Goal: Navigation & Orientation: Understand site structure

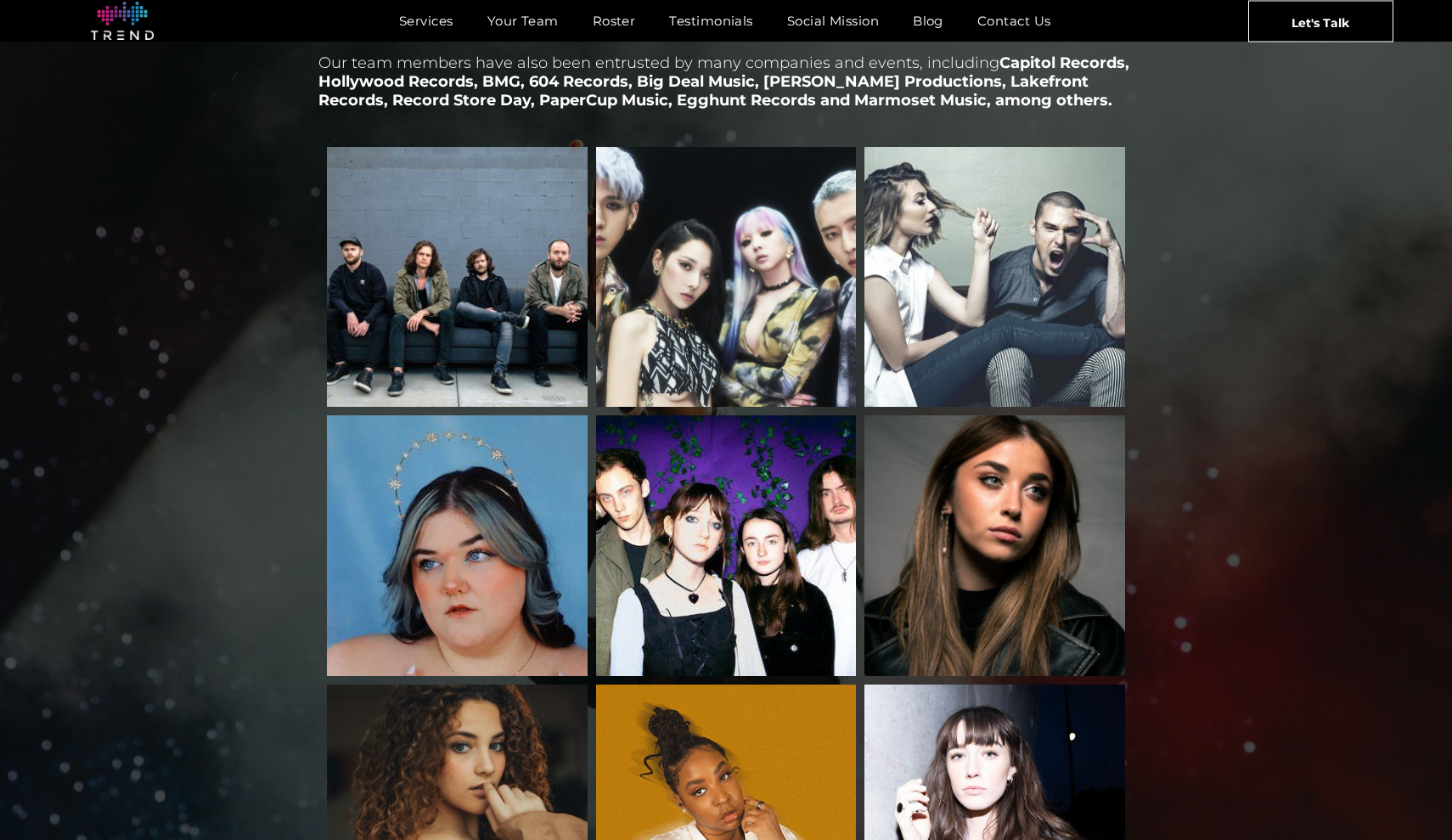
scroll to position [2147, 0]
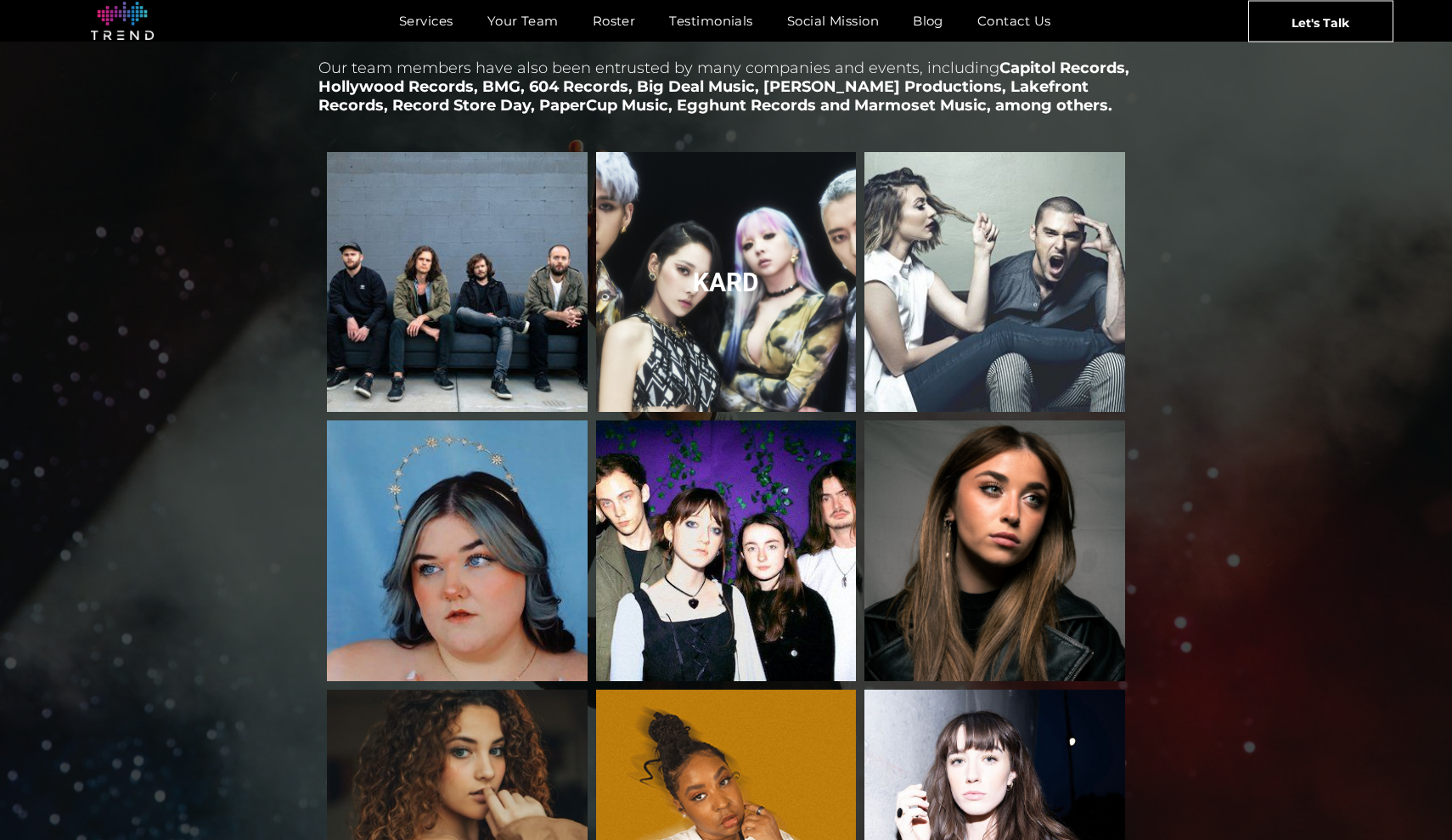
click at [772, 303] on link "KARD" at bounding box center [726, 282] width 276 height 276
click at [733, 241] on link "KARD" at bounding box center [726, 282] width 276 height 276
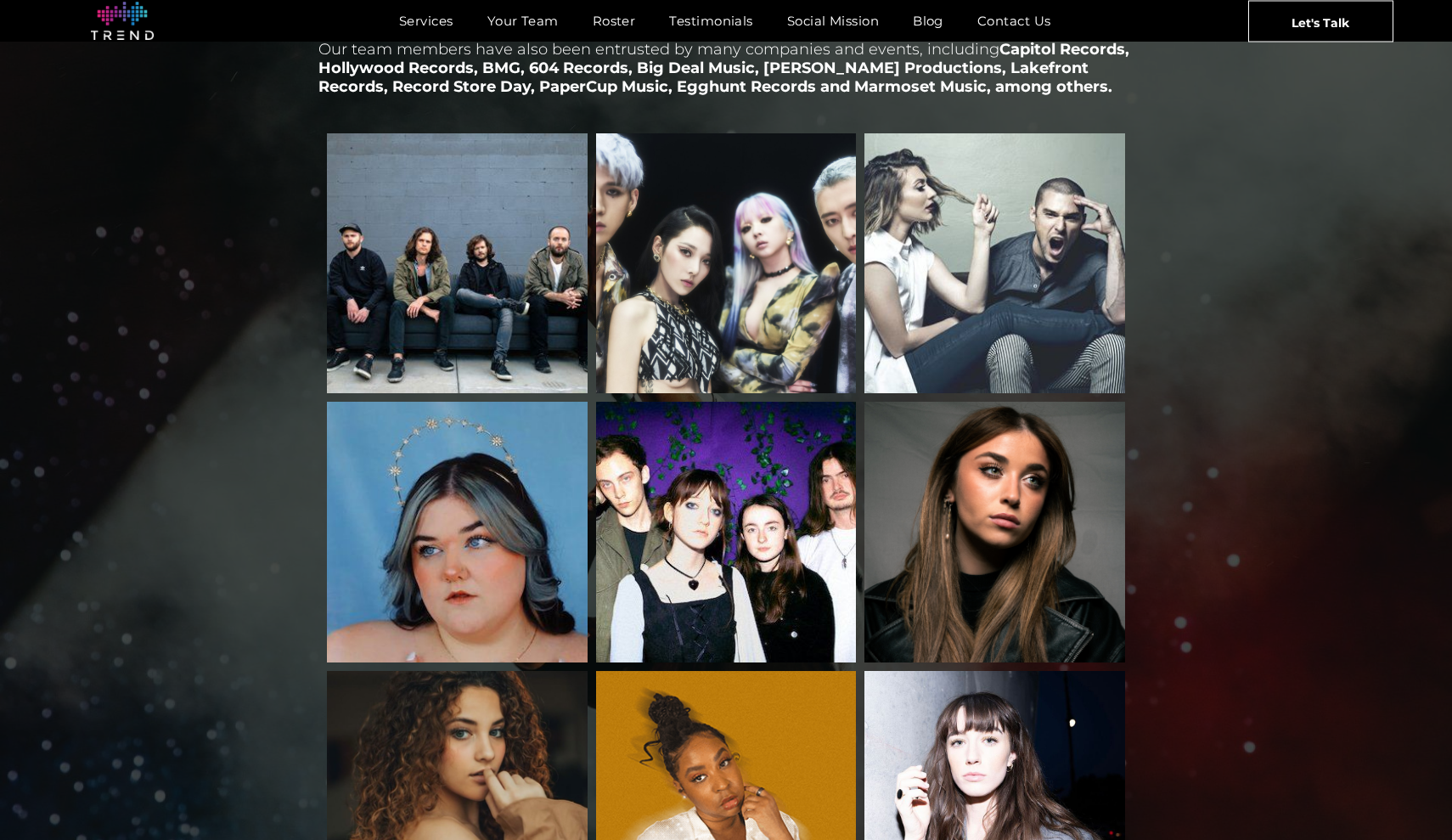
scroll to position [2132, 0]
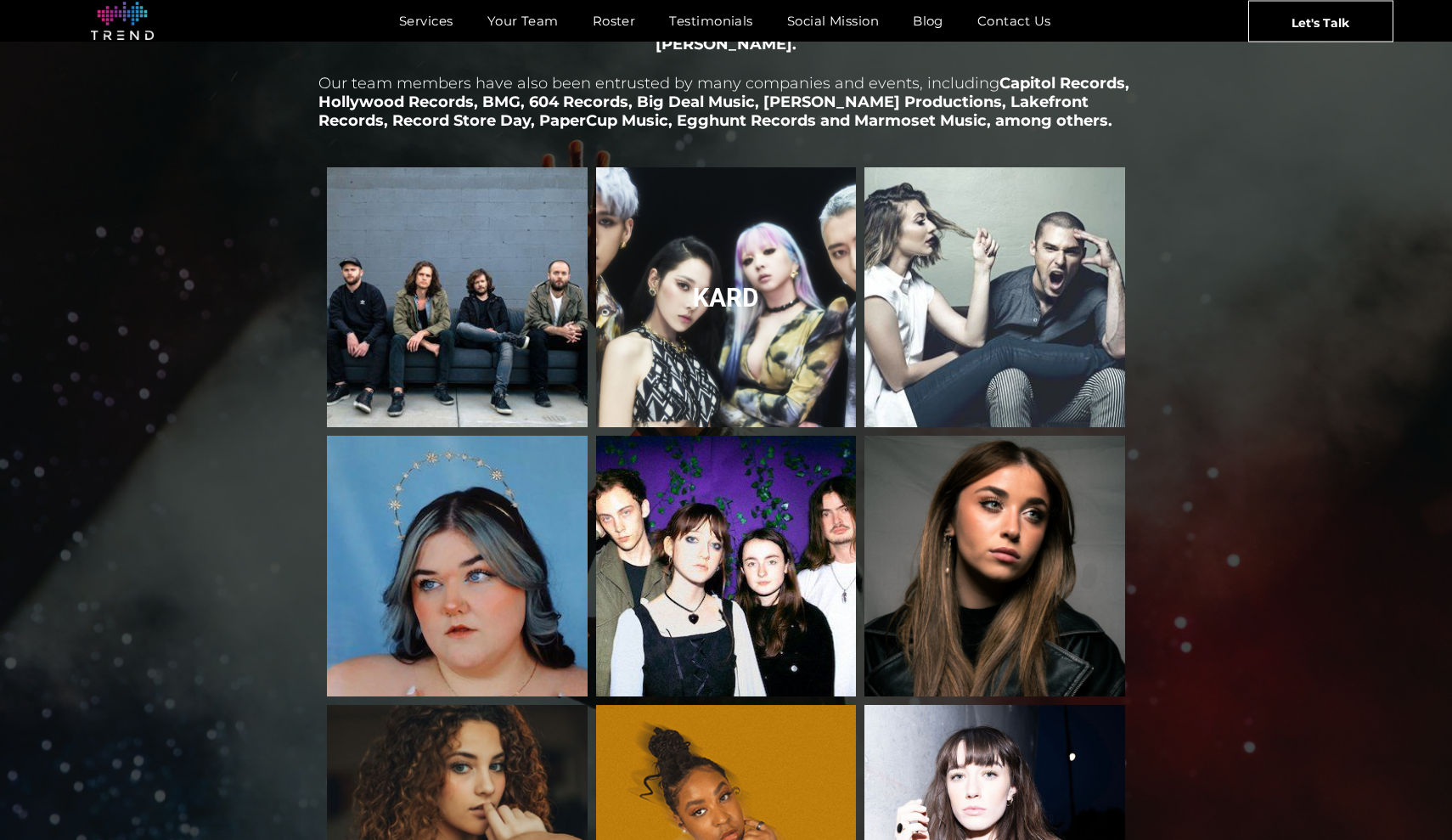
click at [702, 285] on link "KARD" at bounding box center [726, 297] width 276 height 276
click at [724, 249] on link "KARD" at bounding box center [726, 297] width 276 height 276
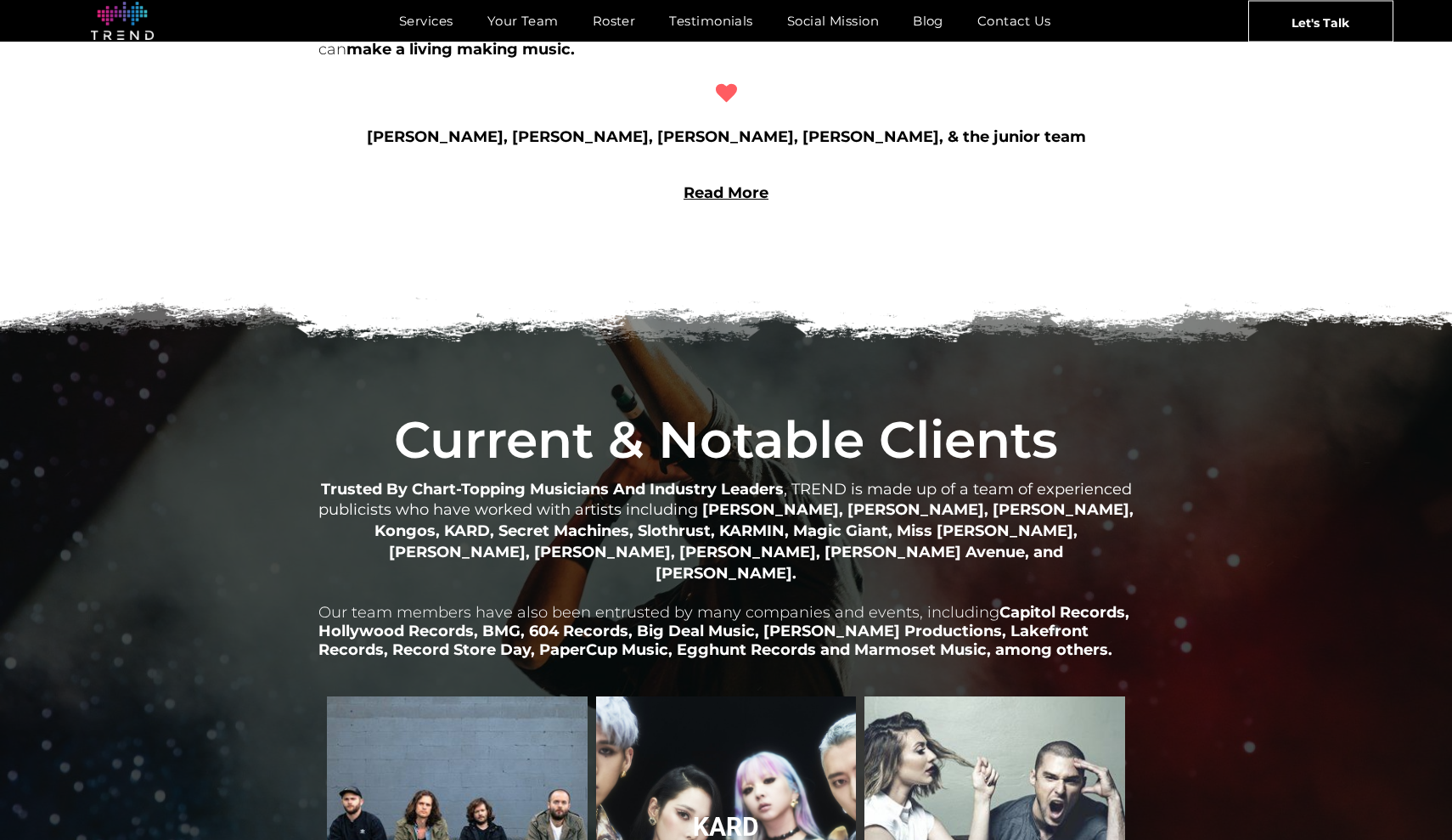
scroll to position [1440, 0]
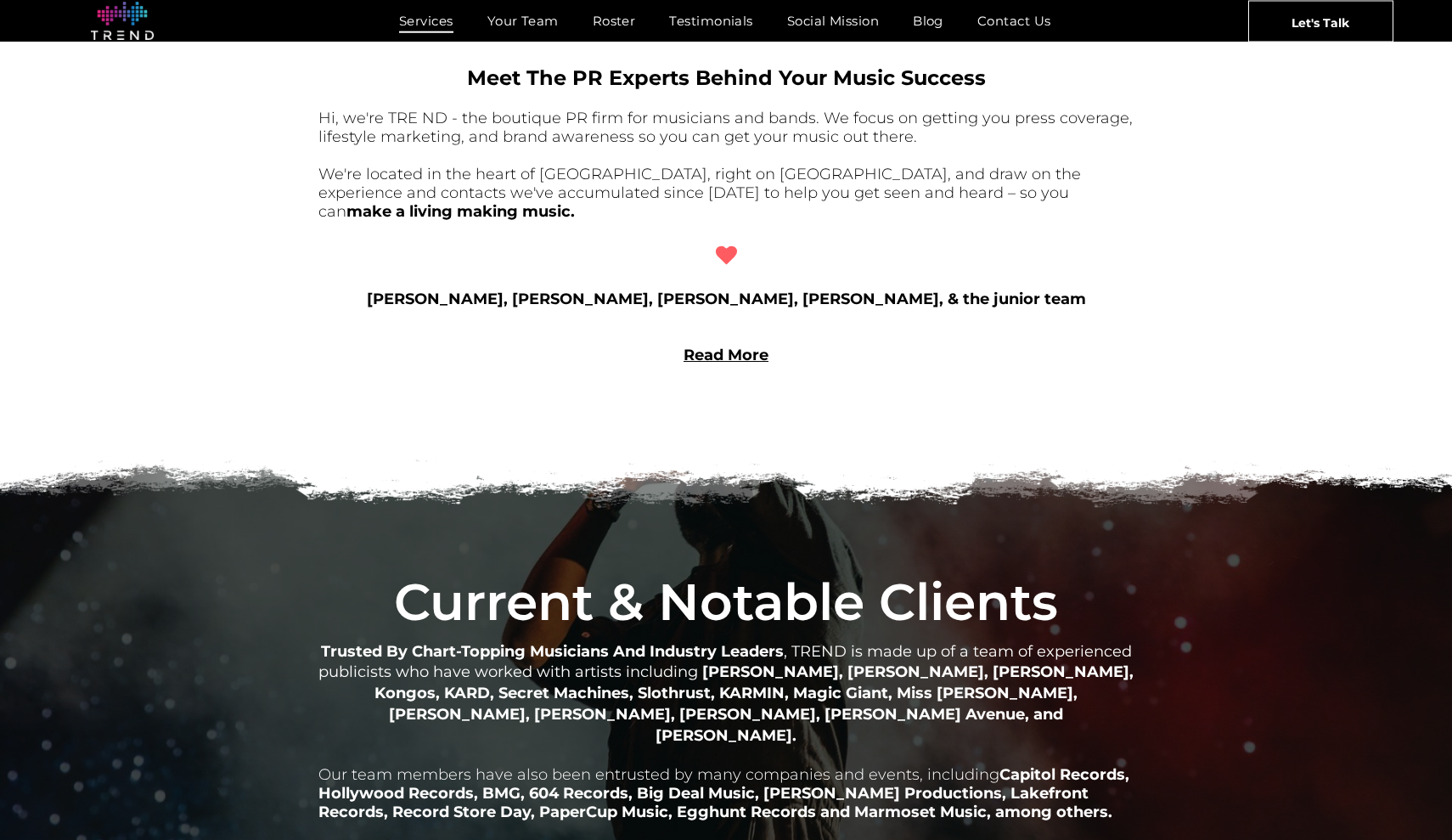
click at [435, 19] on span "Services" at bounding box center [426, 20] width 54 height 24
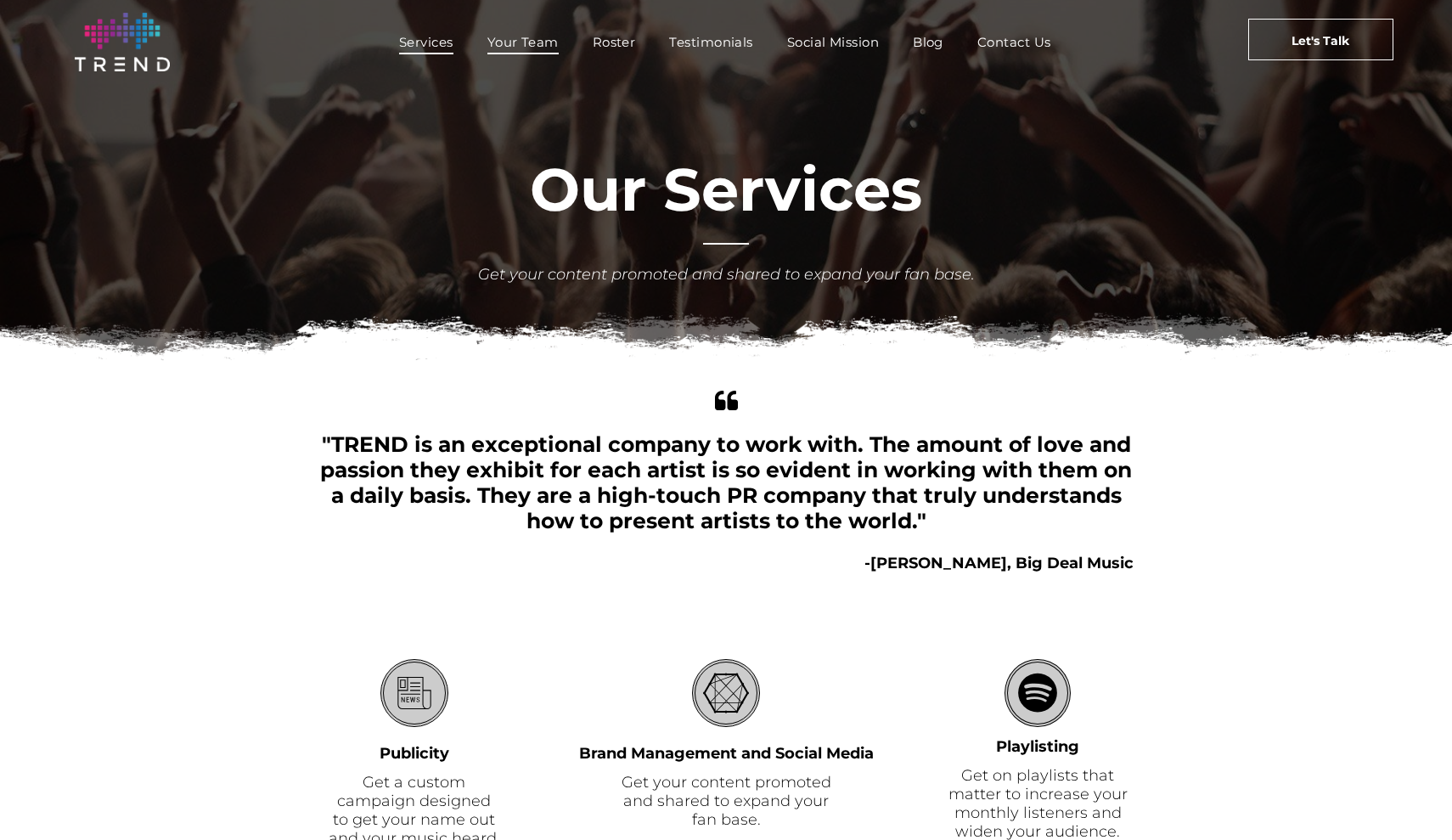
click at [540, 41] on span "Your Team" at bounding box center [523, 41] width 71 height 24
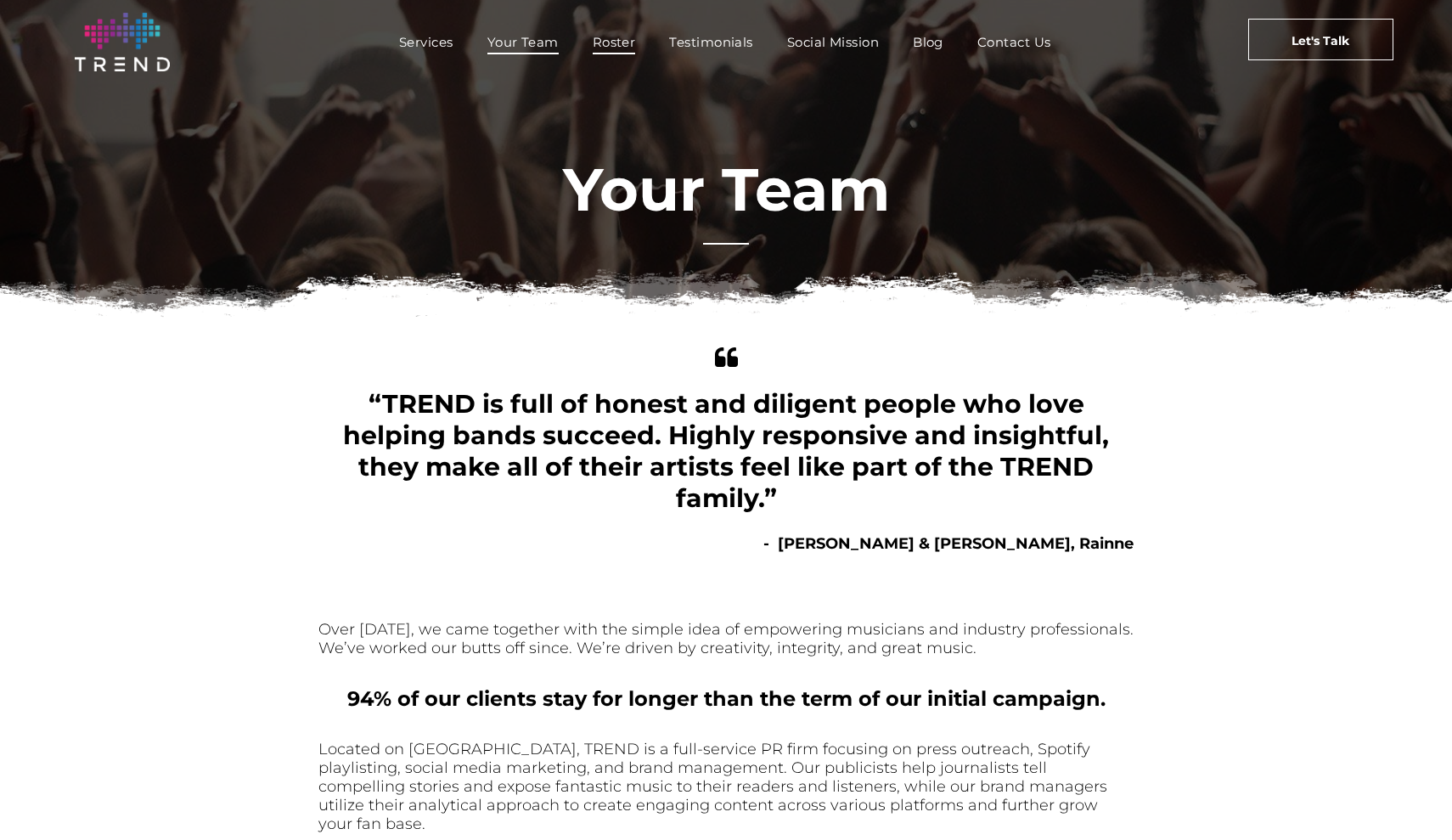
click at [604, 35] on span "Roster" at bounding box center [615, 41] width 43 height 24
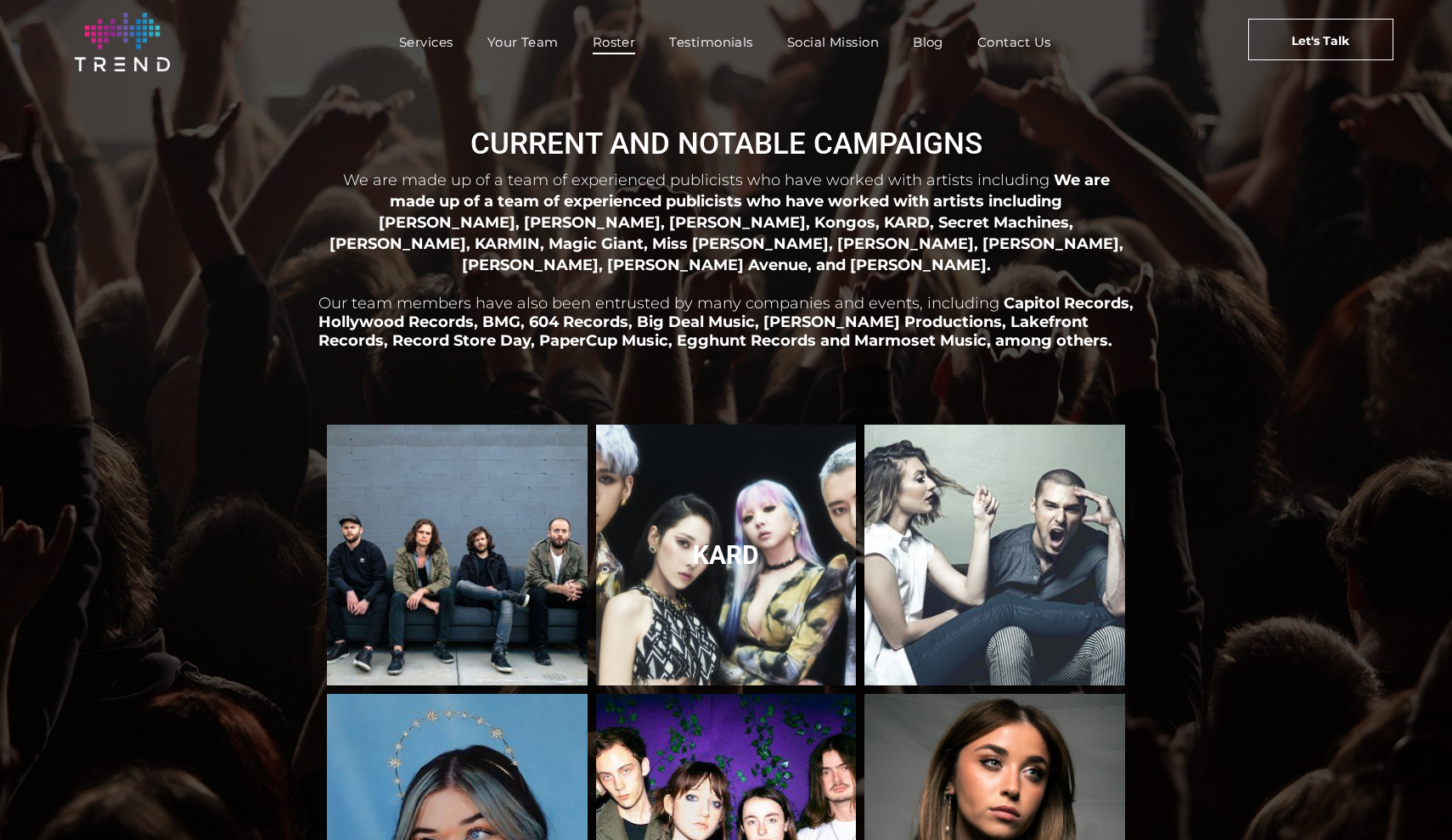
click at [706, 471] on link "KARD" at bounding box center [726, 555] width 276 height 276
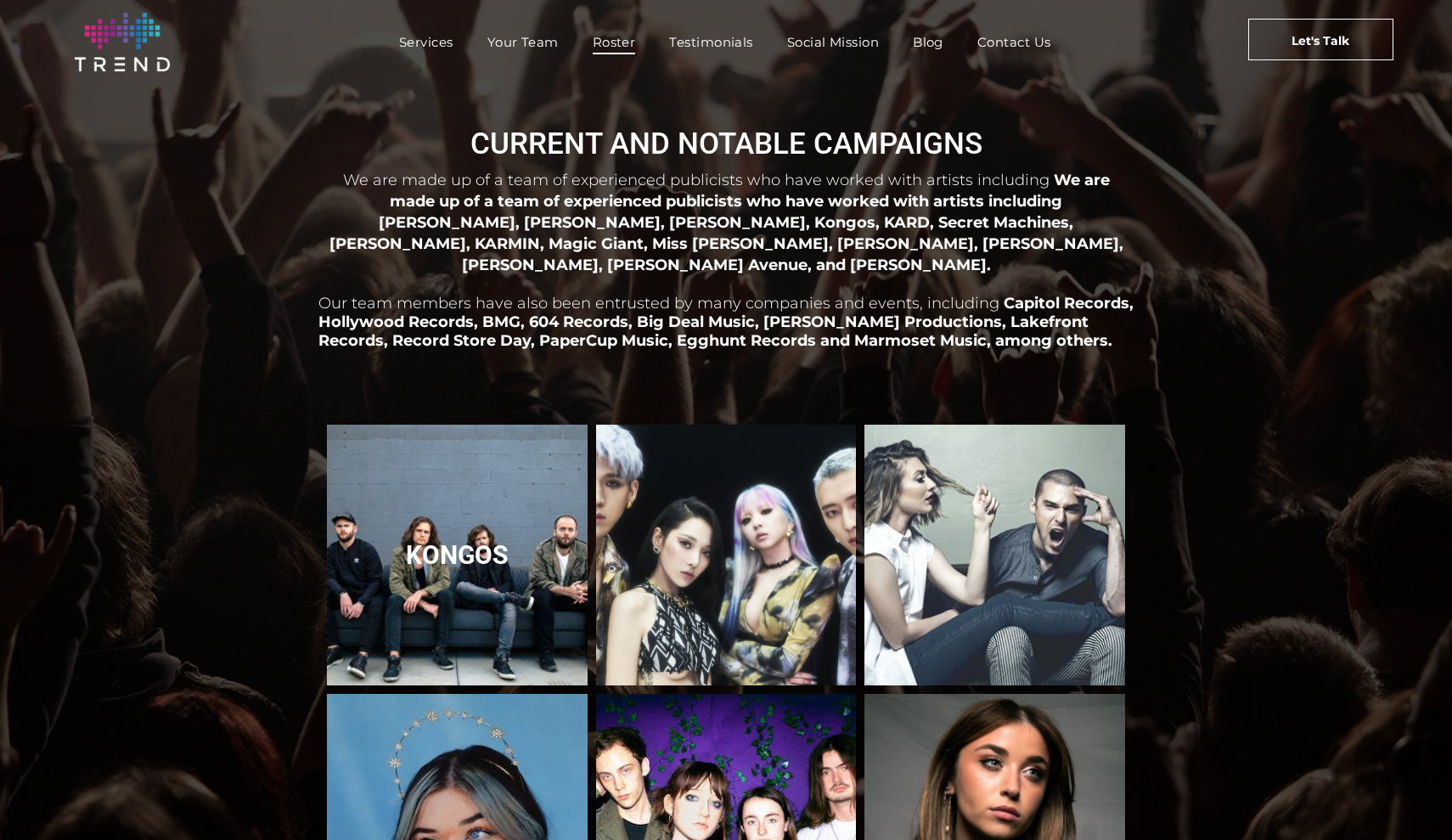
click at [515, 484] on link "Kongos" at bounding box center [457, 555] width 276 height 276
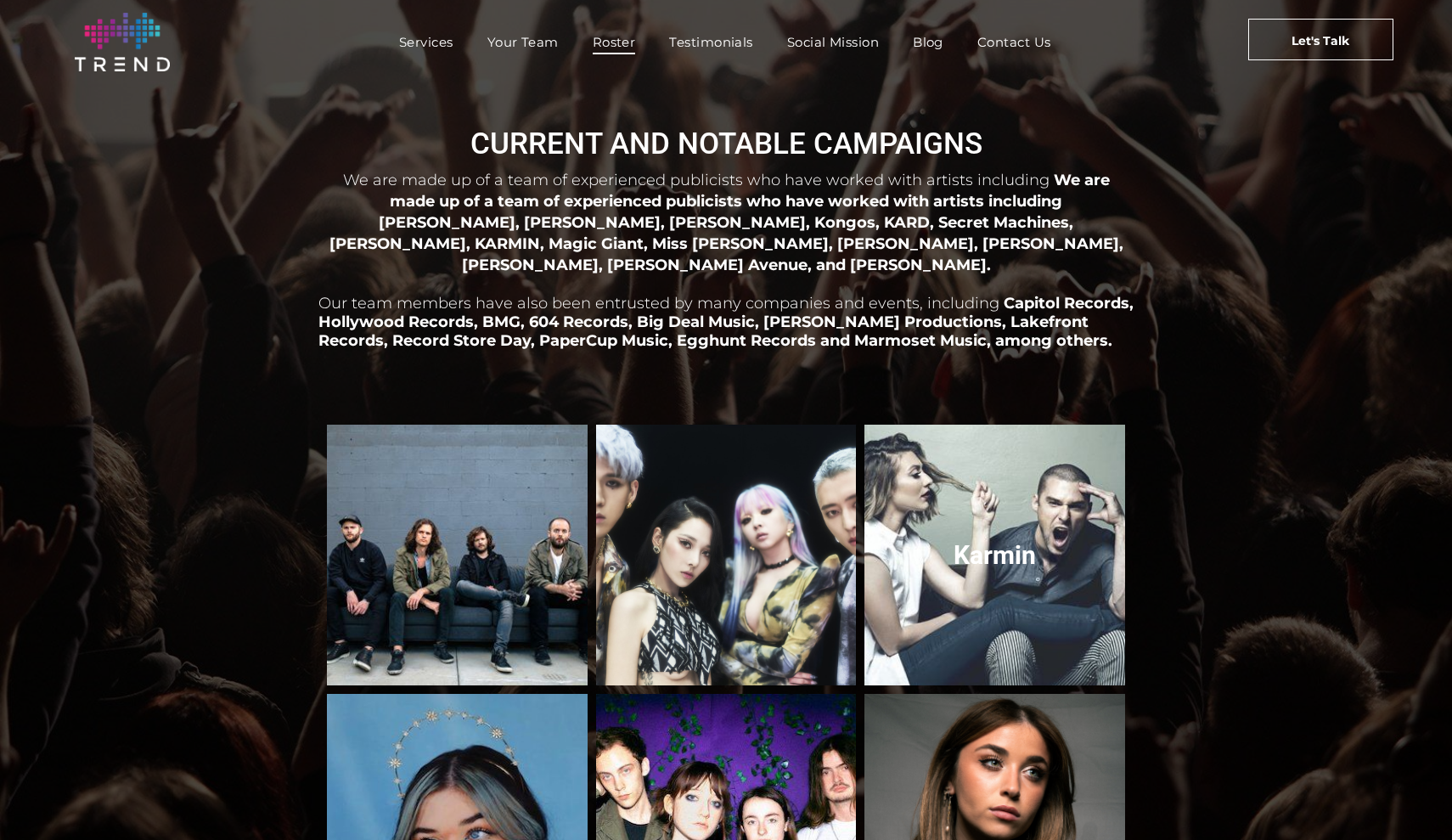
click at [943, 454] on link "Karmin" at bounding box center [995, 555] width 276 height 276
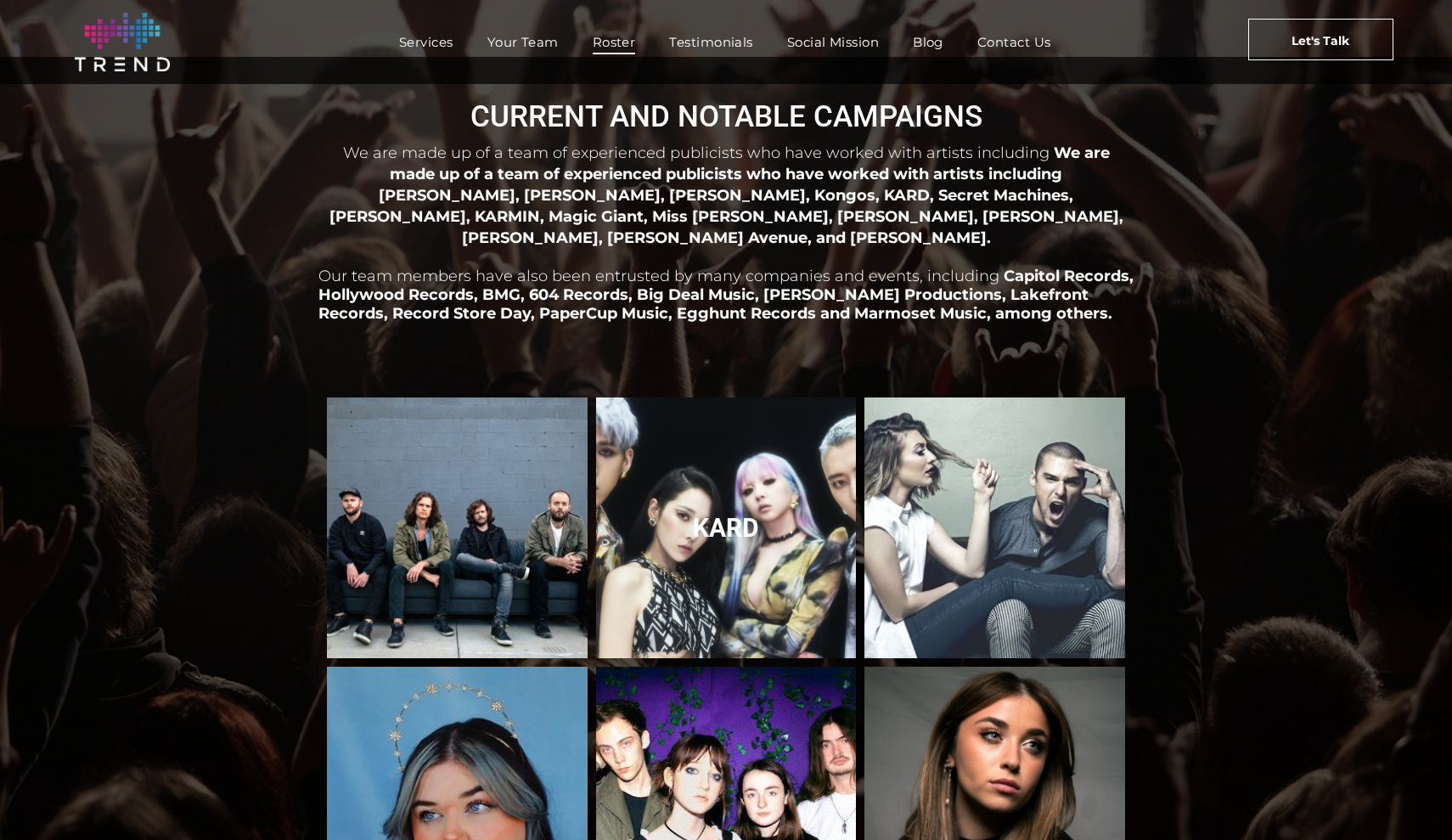
scroll to position [29, 0]
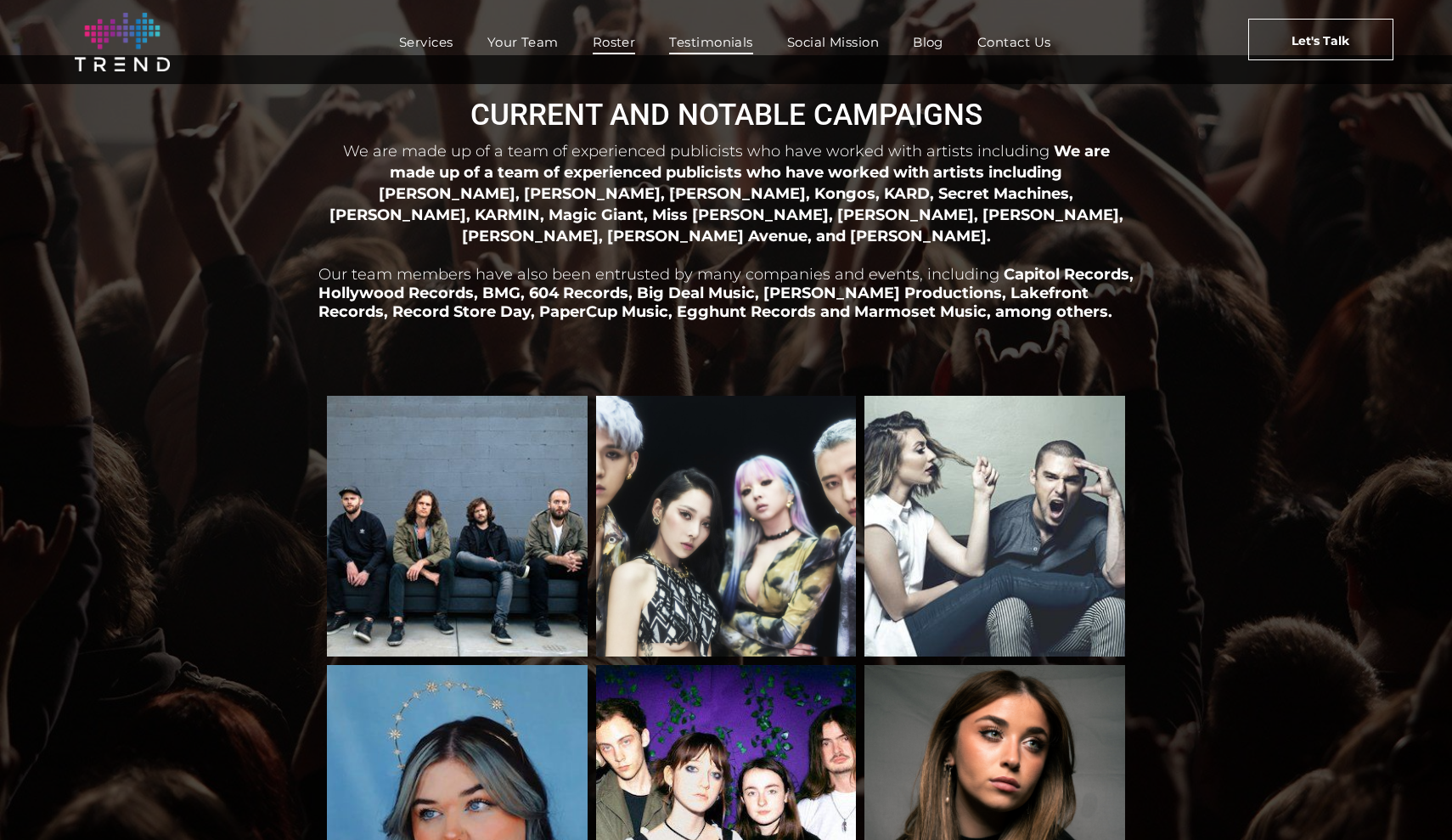
click at [721, 33] on span "Testimonials" at bounding box center [710, 41] width 83 height 24
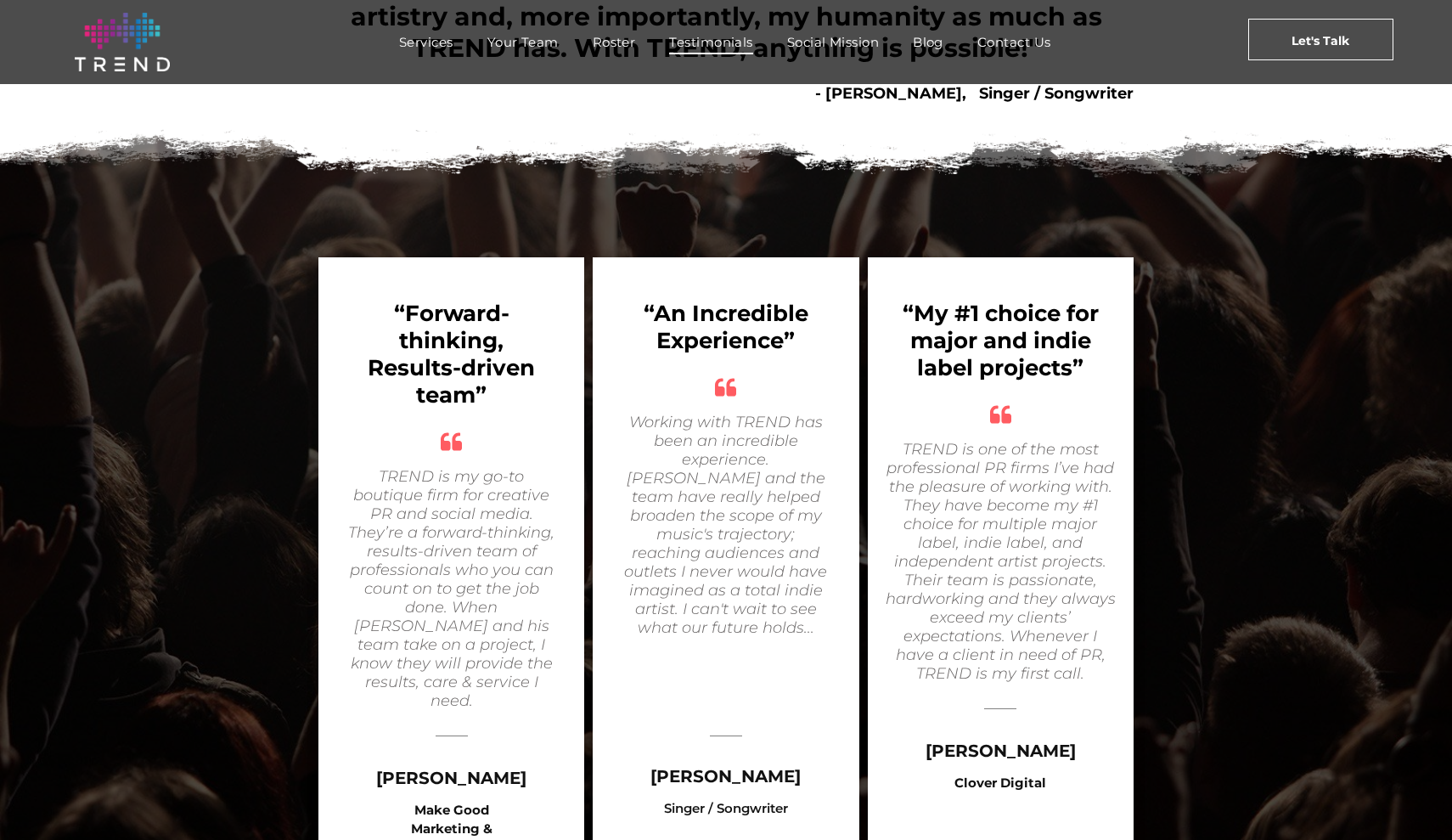
scroll to position [78, 0]
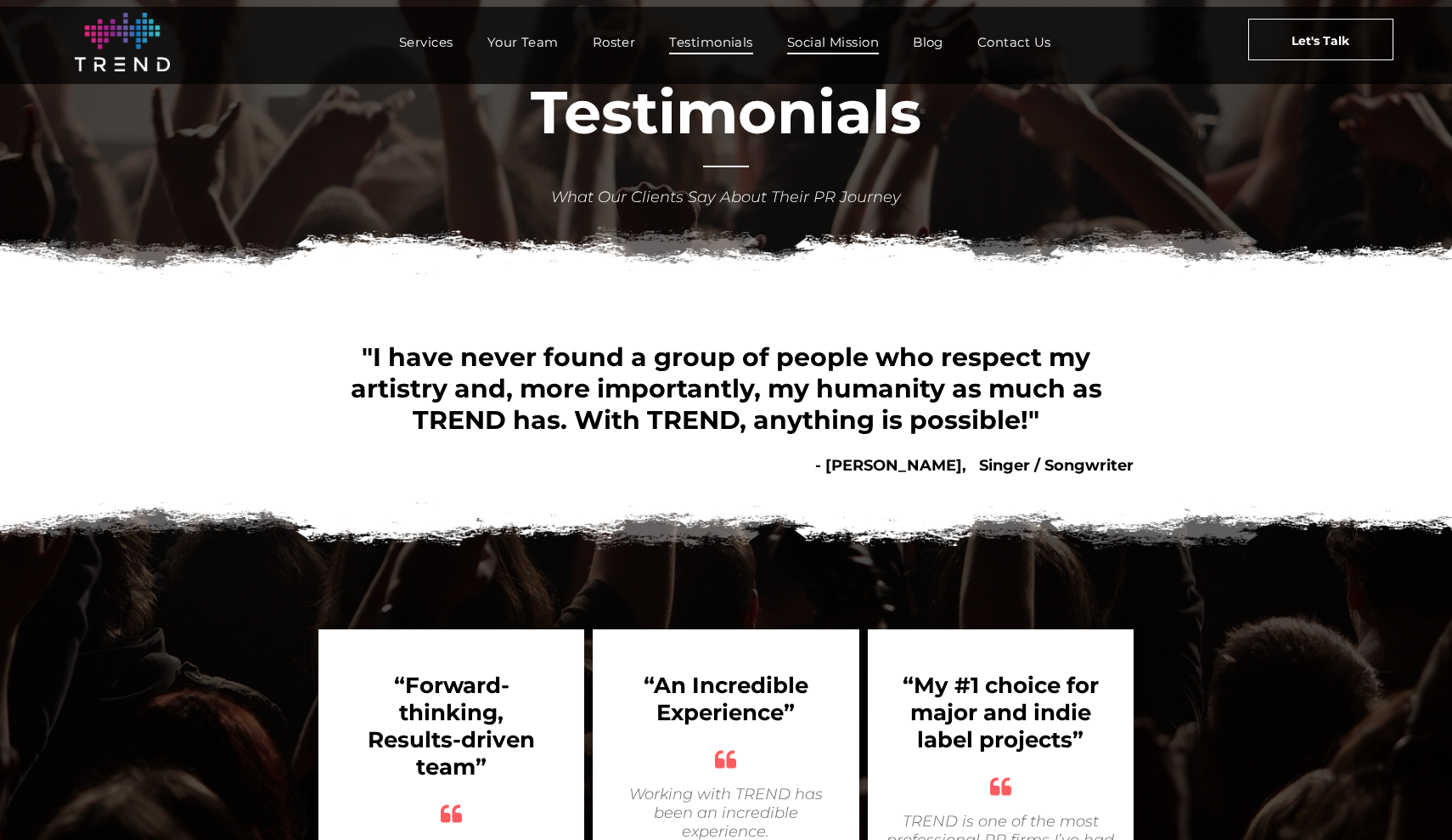
click at [852, 40] on span "Social Mission" at bounding box center [833, 41] width 92 height 24
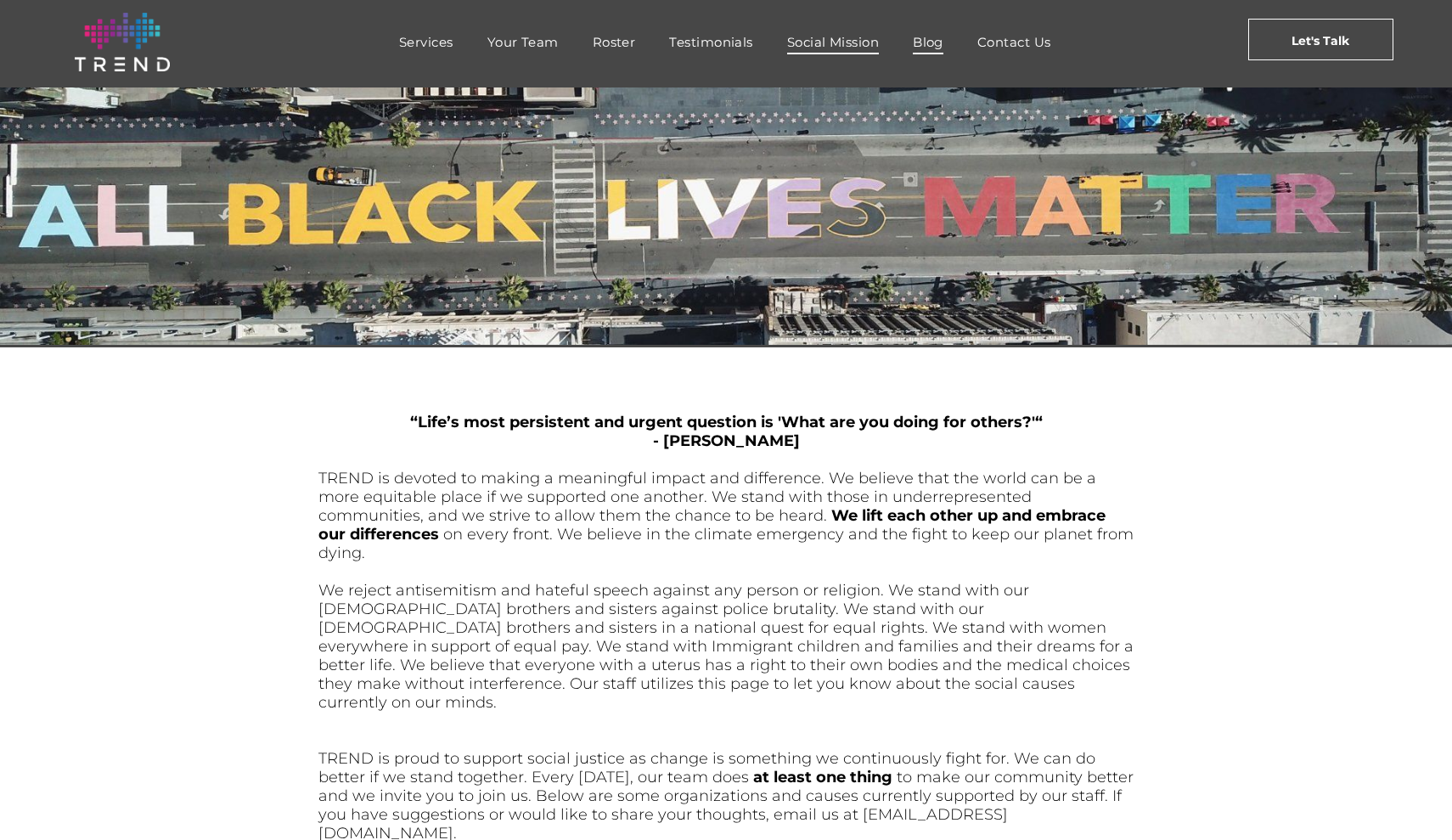
click at [936, 43] on span "Blog" at bounding box center [928, 41] width 31 height 24
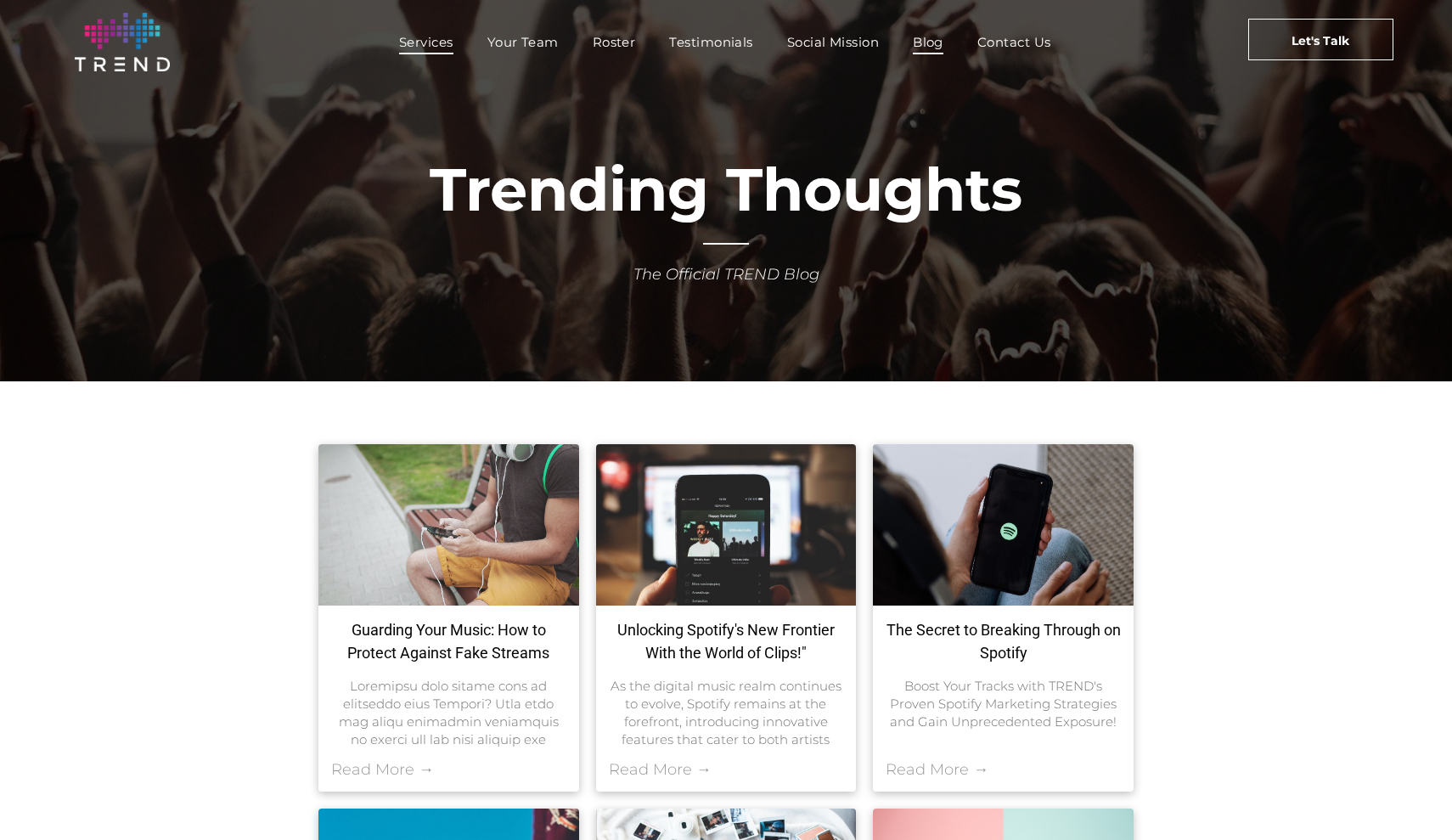
click at [446, 40] on span "Services" at bounding box center [426, 41] width 54 height 24
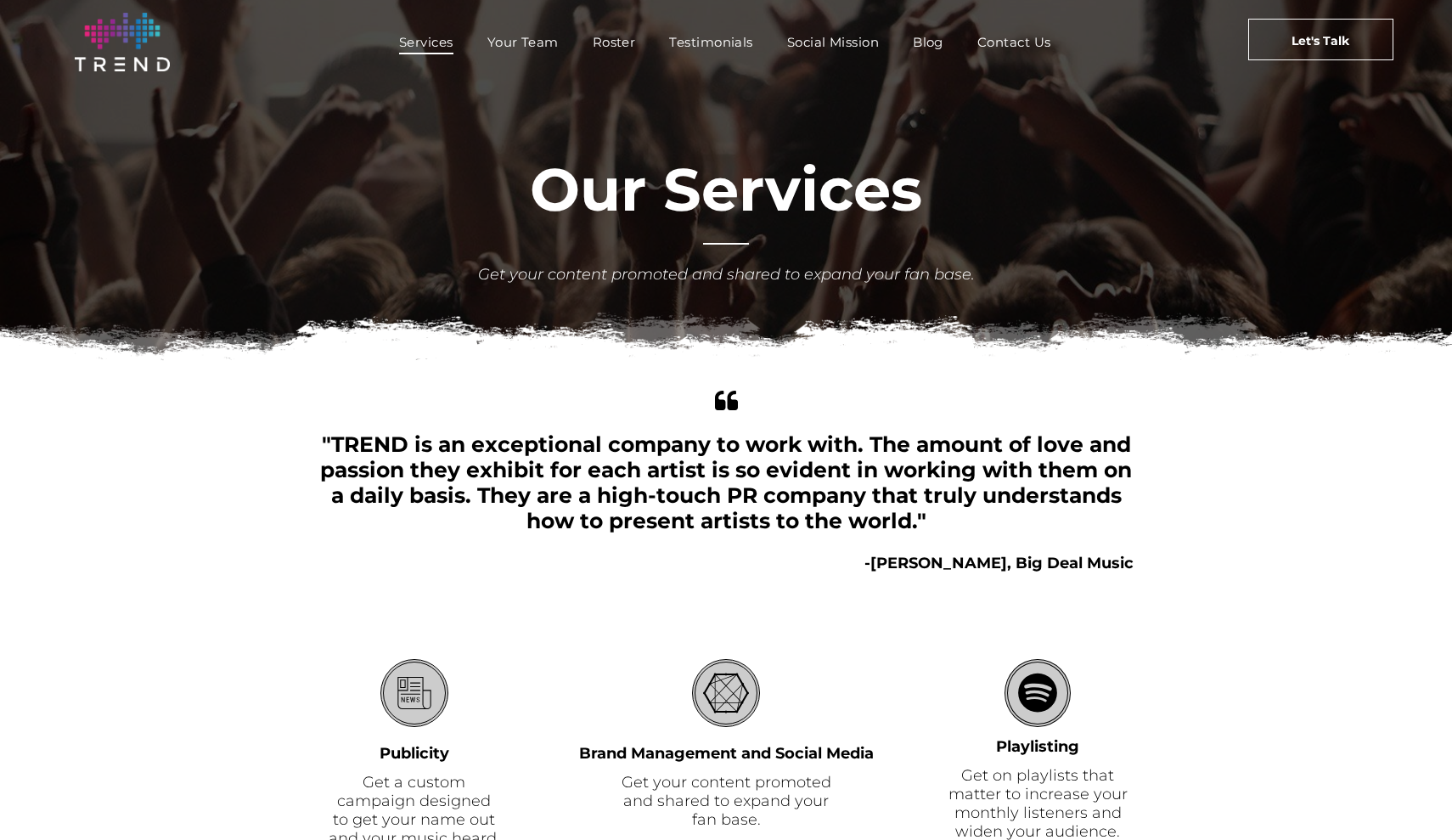
click at [524, 55] on nav "Services Your Team Roster Testimonials Social Mission Blog Contact Us" at bounding box center [725, 41] width 932 height 37
click at [535, 37] on span "Your Team" at bounding box center [523, 41] width 71 height 24
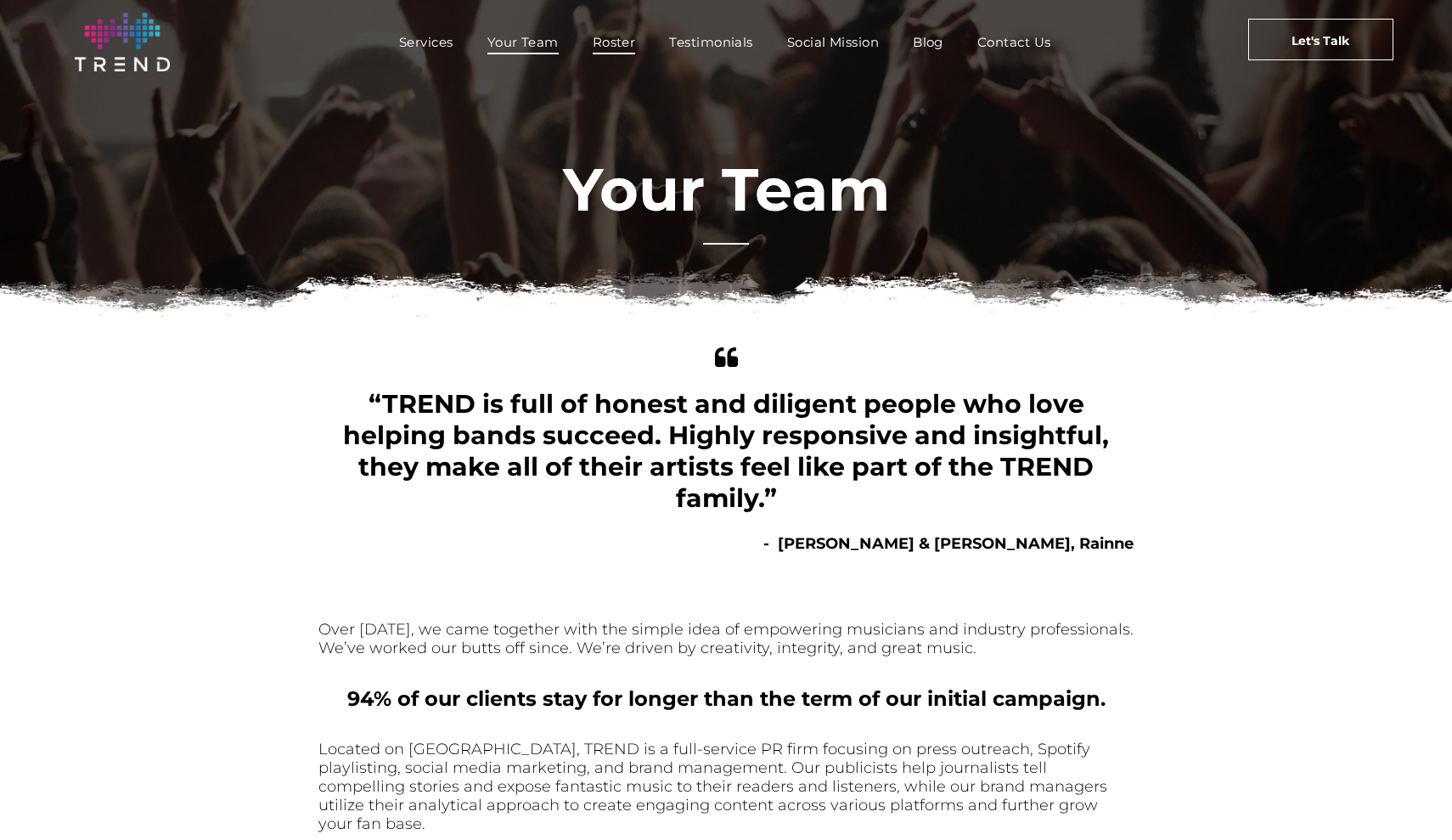
click at [623, 41] on span "Roster" at bounding box center [615, 41] width 43 height 24
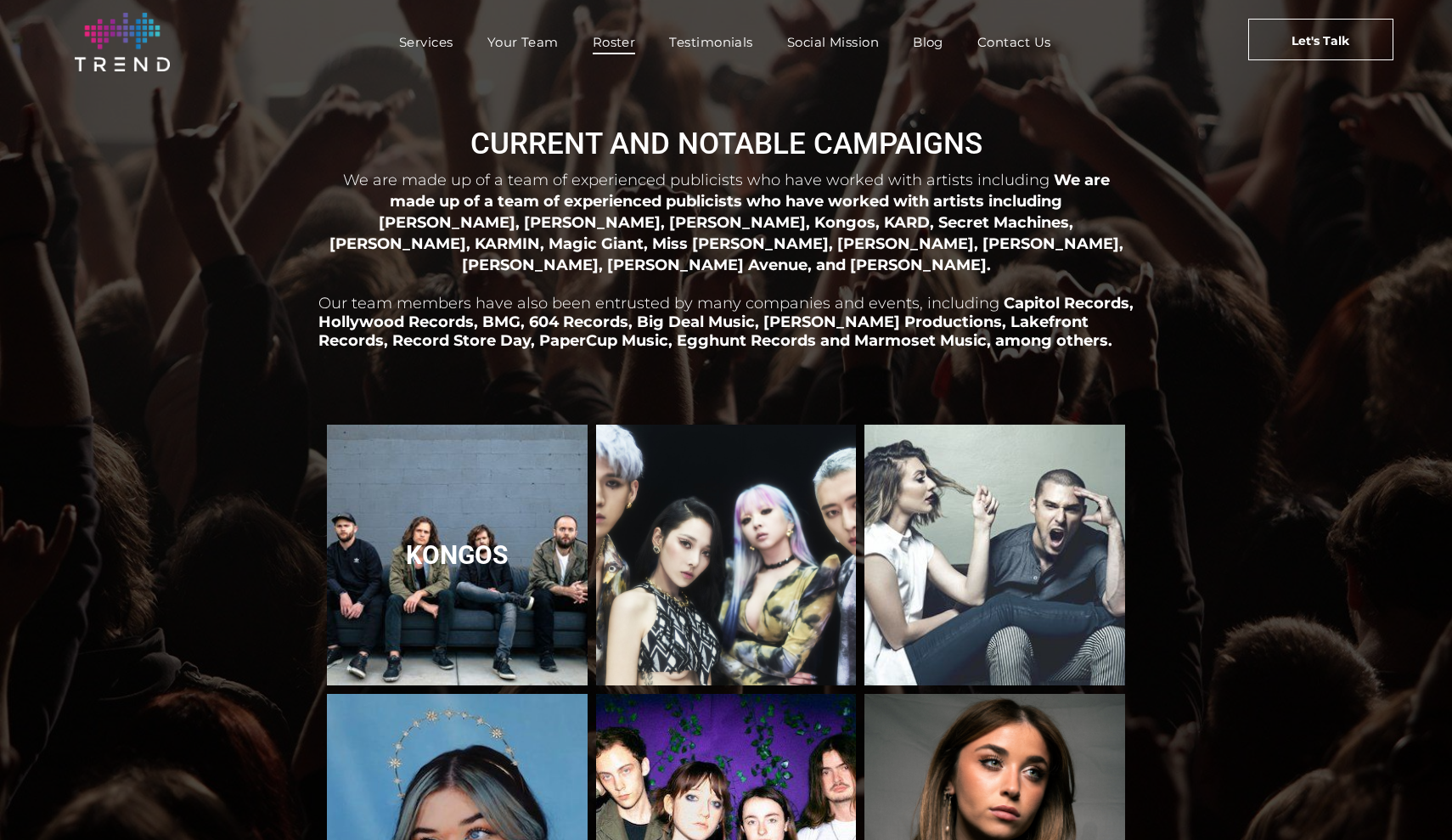
click at [479, 523] on link "Kongos" at bounding box center [457, 555] width 276 height 276
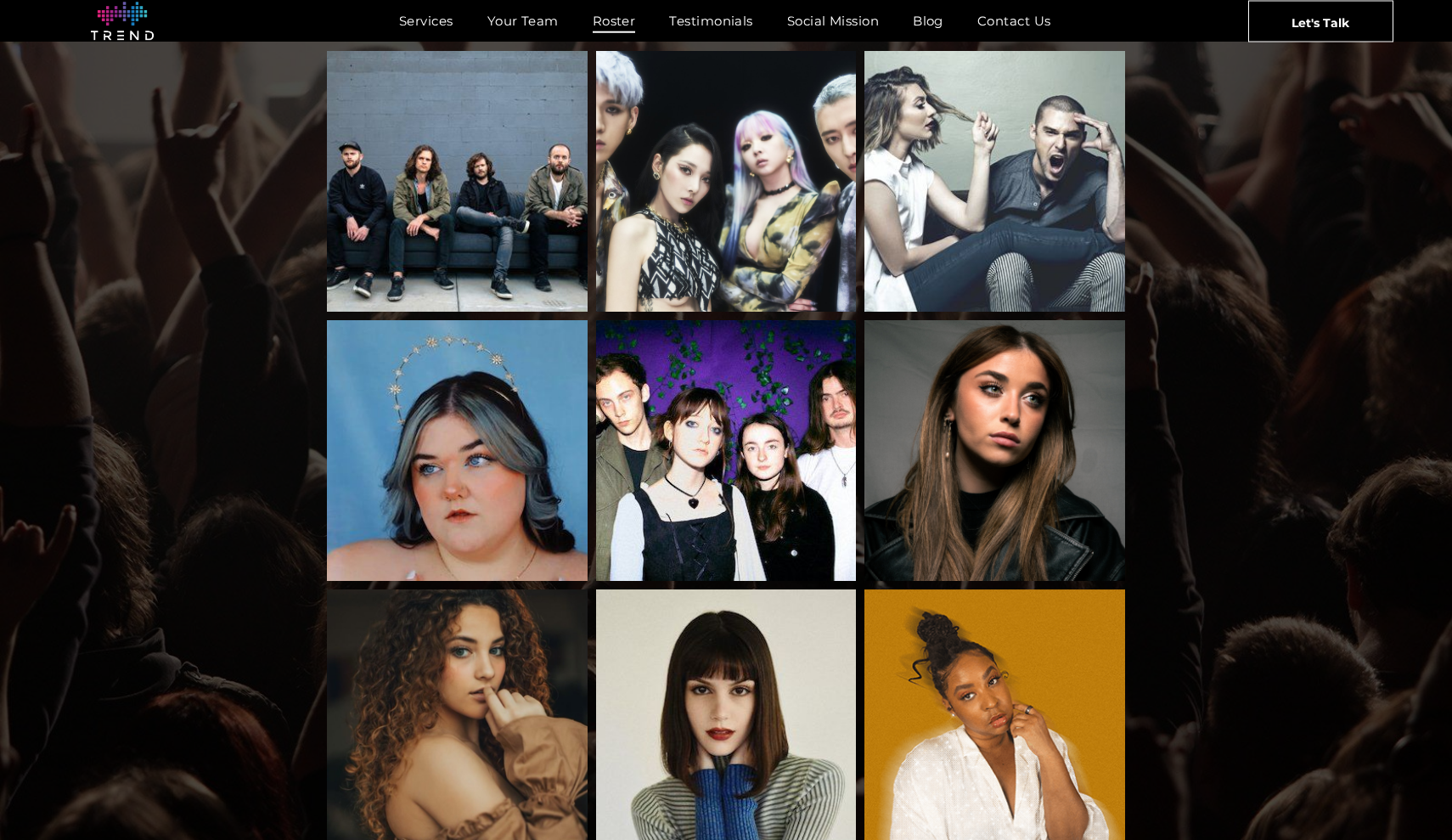
scroll to position [379, 0]
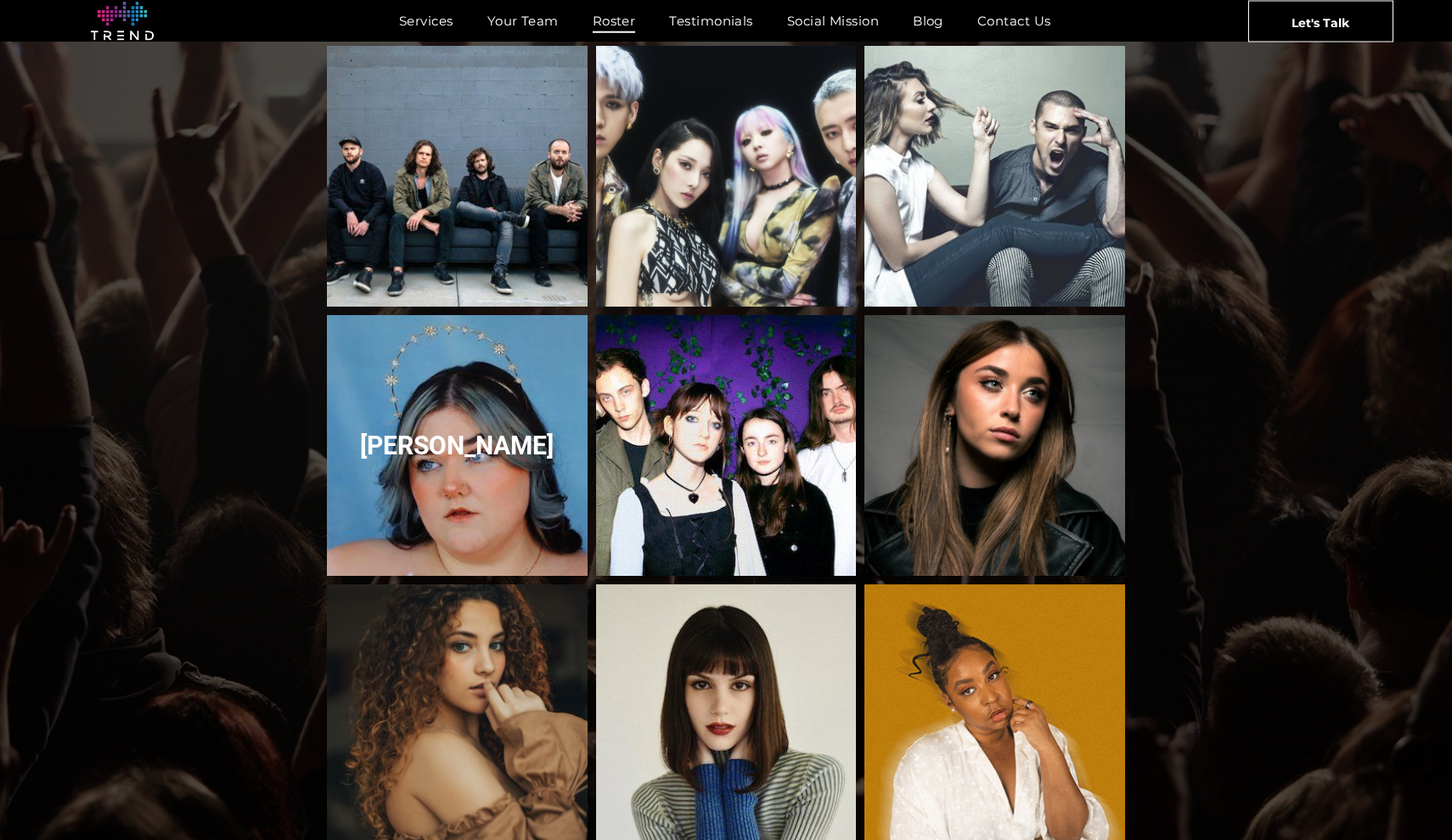
click at [469, 464] on link "Courtney Govan" at bounding box center [457, 445] width 276 height 276
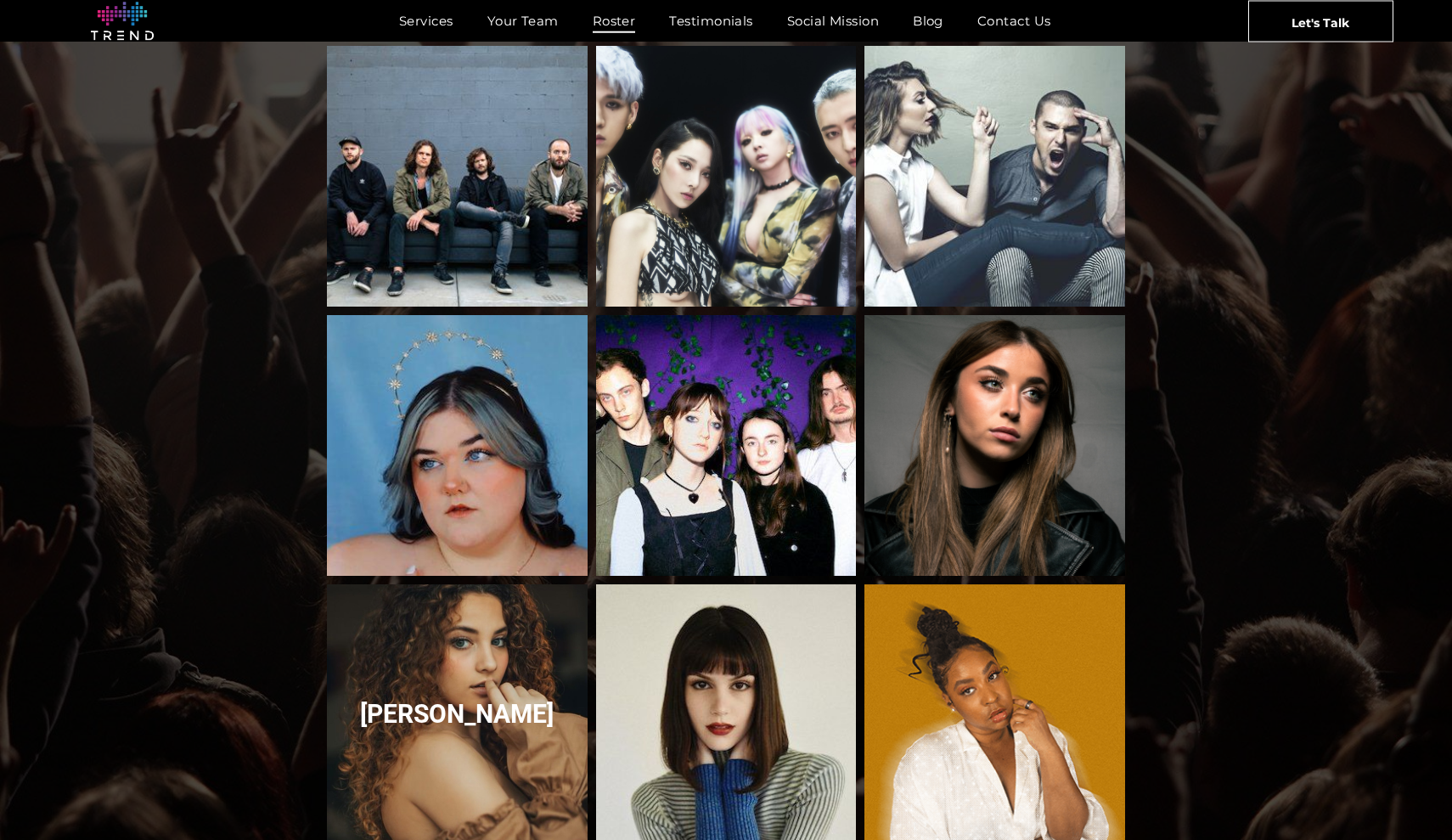
click at [449, 670] on link "Dossi" at bounding box center [457, 714] width 276 height 276
click at [450, 697] on link "Dossi" at bounding box center [457, 714] width 276 height 276
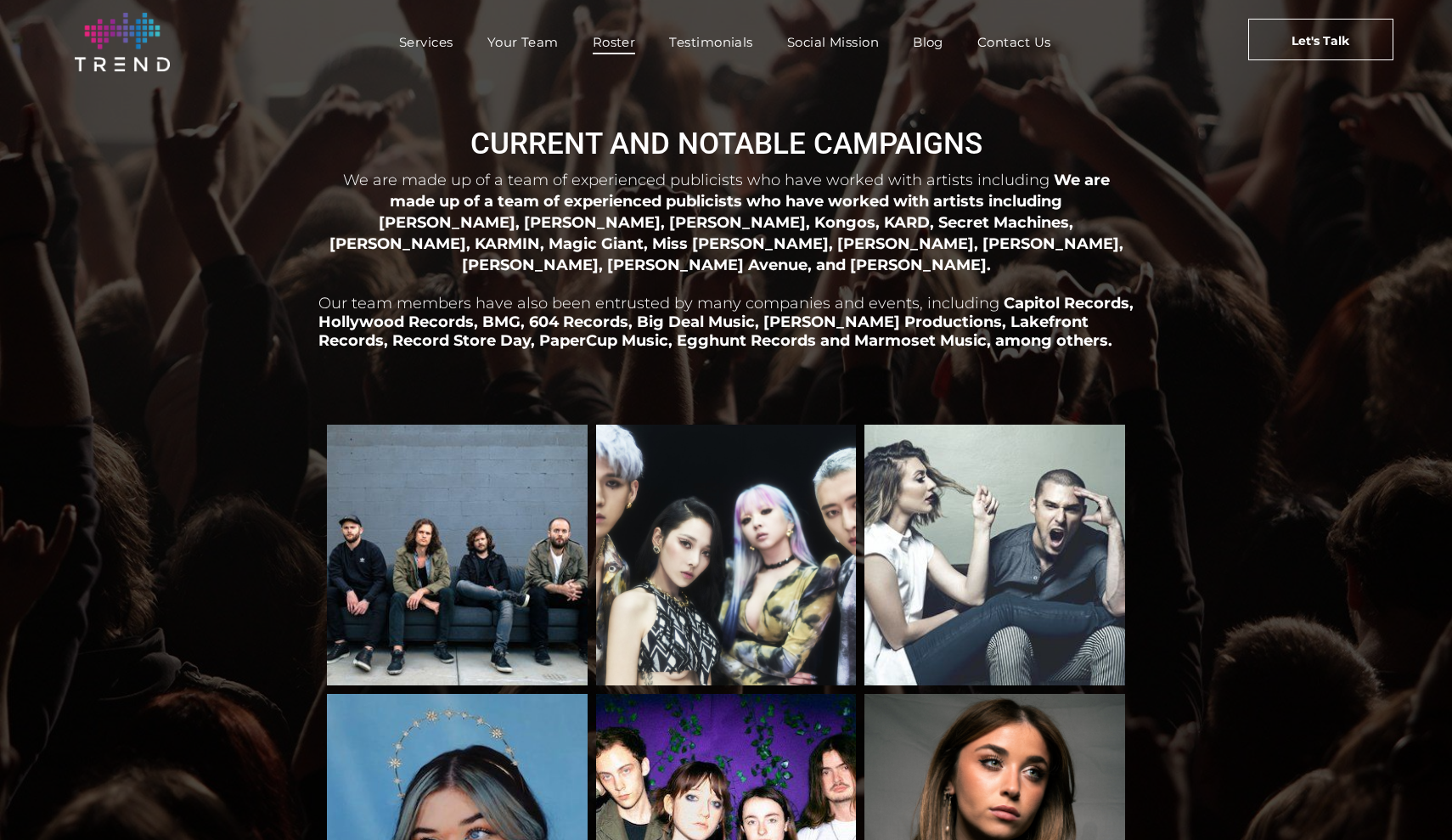
scroll to position [0, 0]
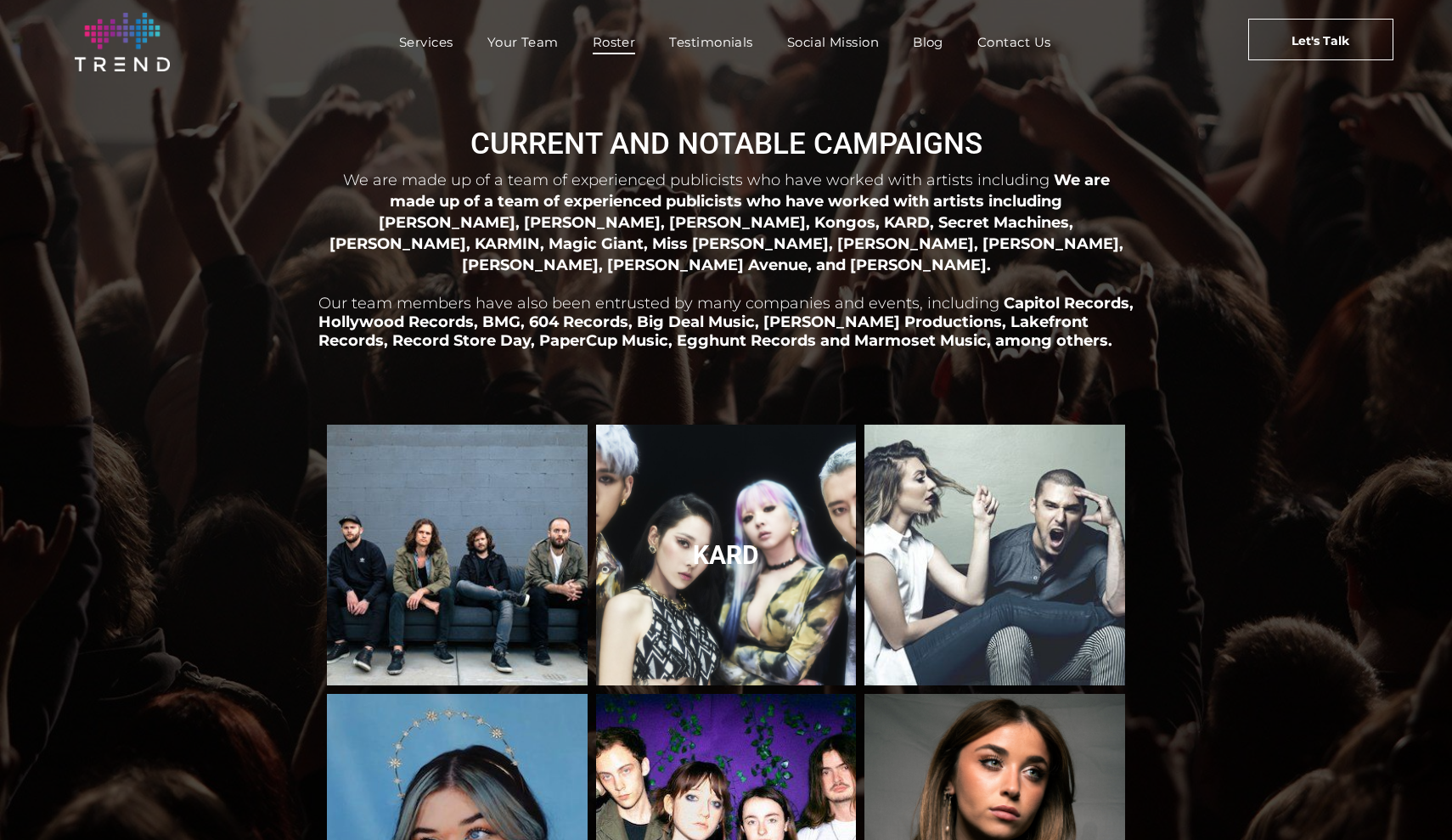
click at [609, 562] on link "KARD" at bounding box center [726, 555] width 276 height 276
